Goal: Go to known website: Go to known website

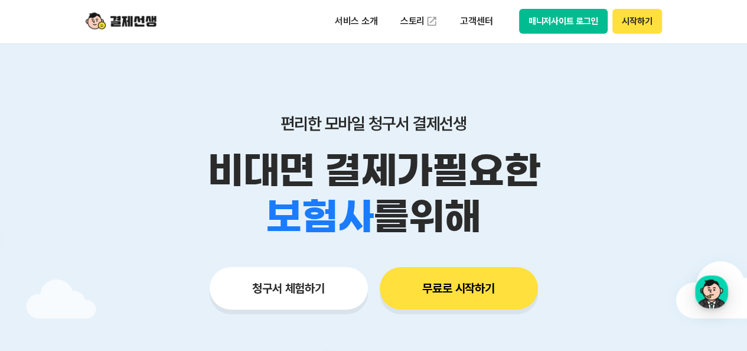
click at [628, 15] on button "시작하기" at bounding box center [636, 21] width 49 height 25
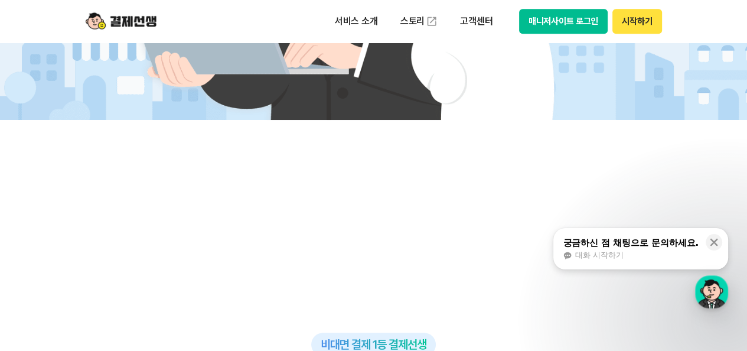
scroll to position [650, 0]
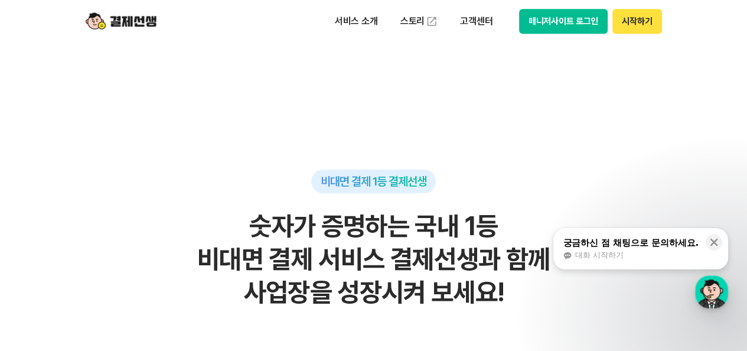
click at [524, 11] on button "매니저사이트 로그인" at bounding box center [563, 21] width 89 height 25
